Goal: Transaction & Acquisition: Obtain resource

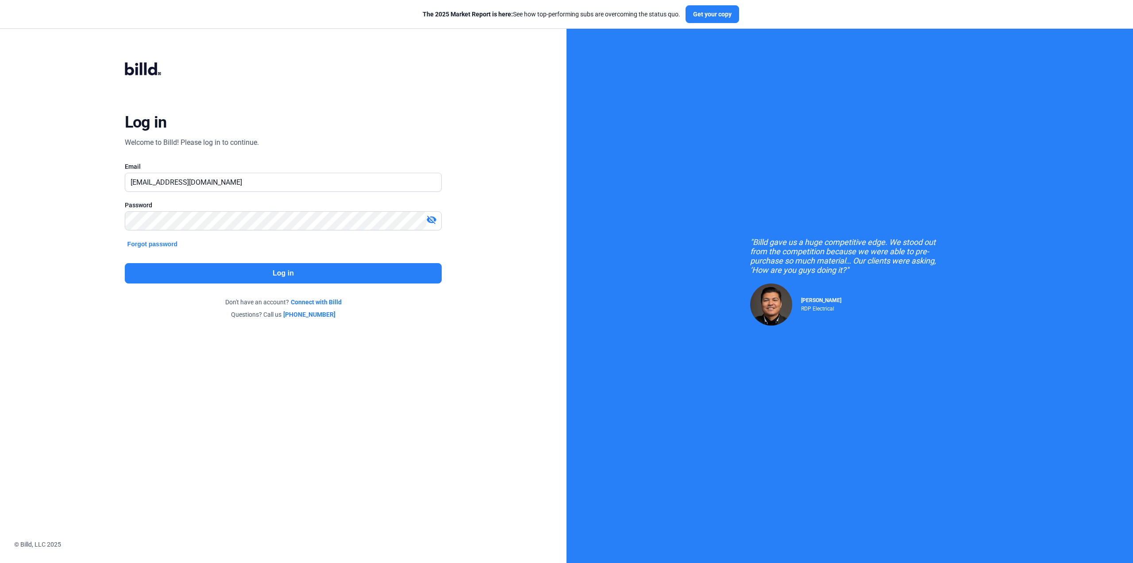
click at [259, 281] on button "Log in" at bounding box center [283, 273] width 317 height 20
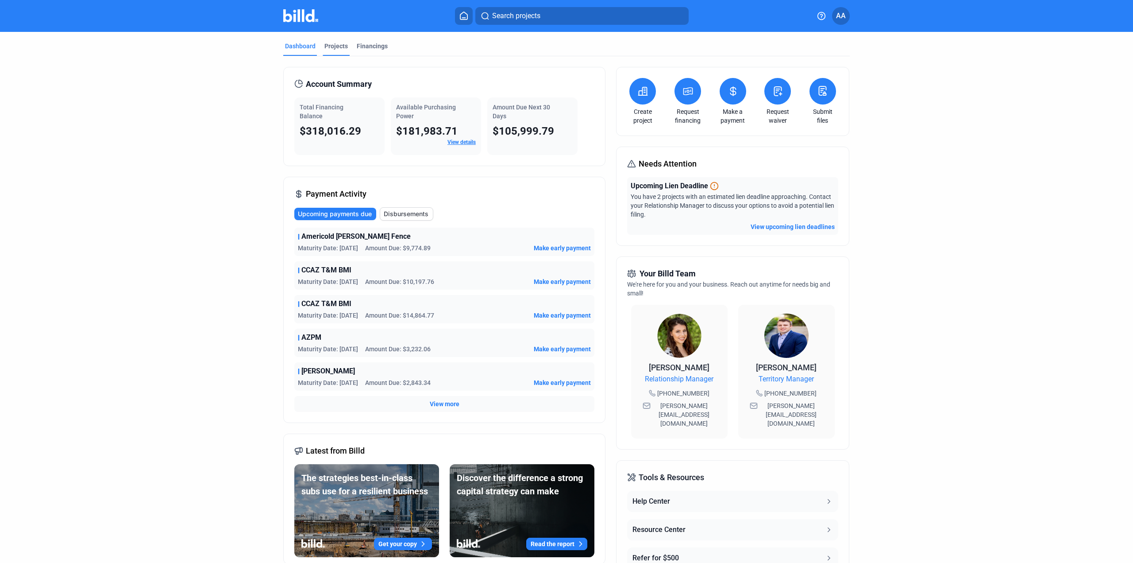
click at [332, 50] on div "Projects" at bounding box center [335, 46] width 23 height 9
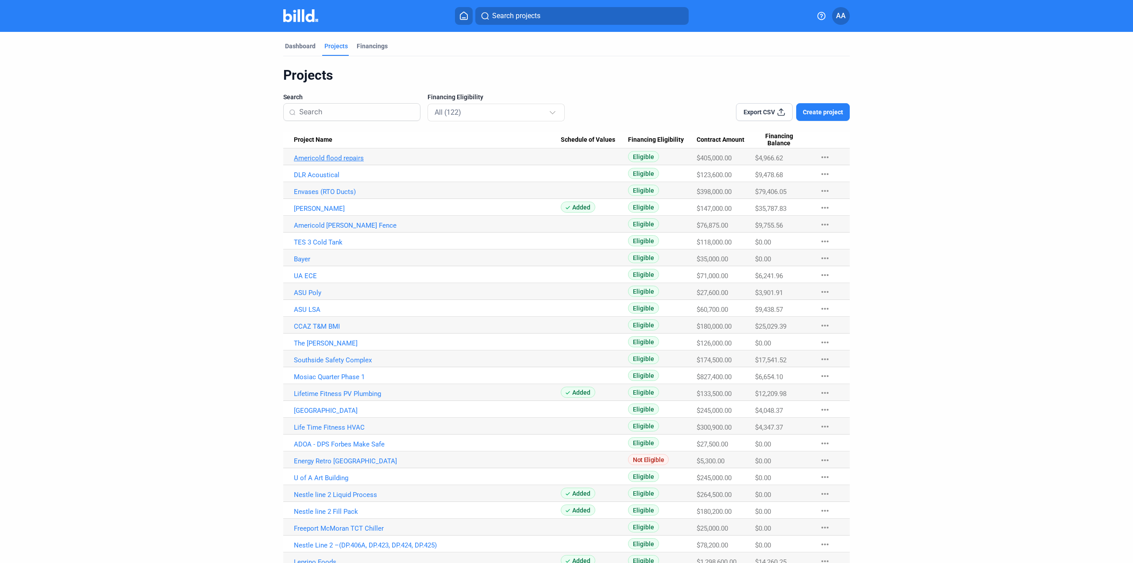
click at [340, 158] on link "Americold flood repairs" at bounding box center [427, 158] width 267 height 8
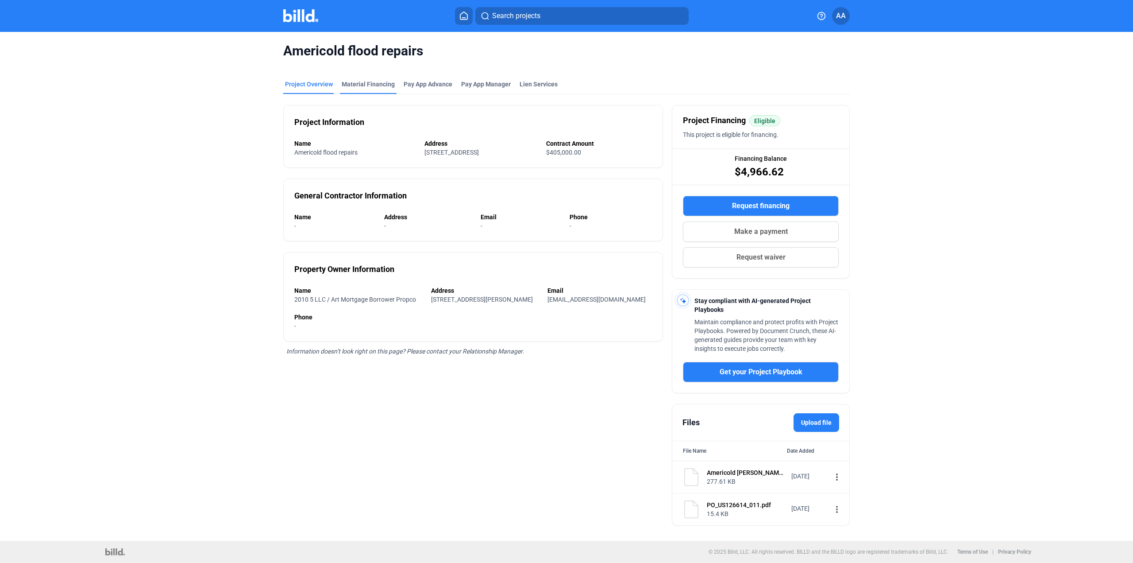
click at [362, 83] on div "Material Financing" at bounding box center [368, 84] width 53 height 9
